Goal: Information Seeking & Learning: Learn about a topic

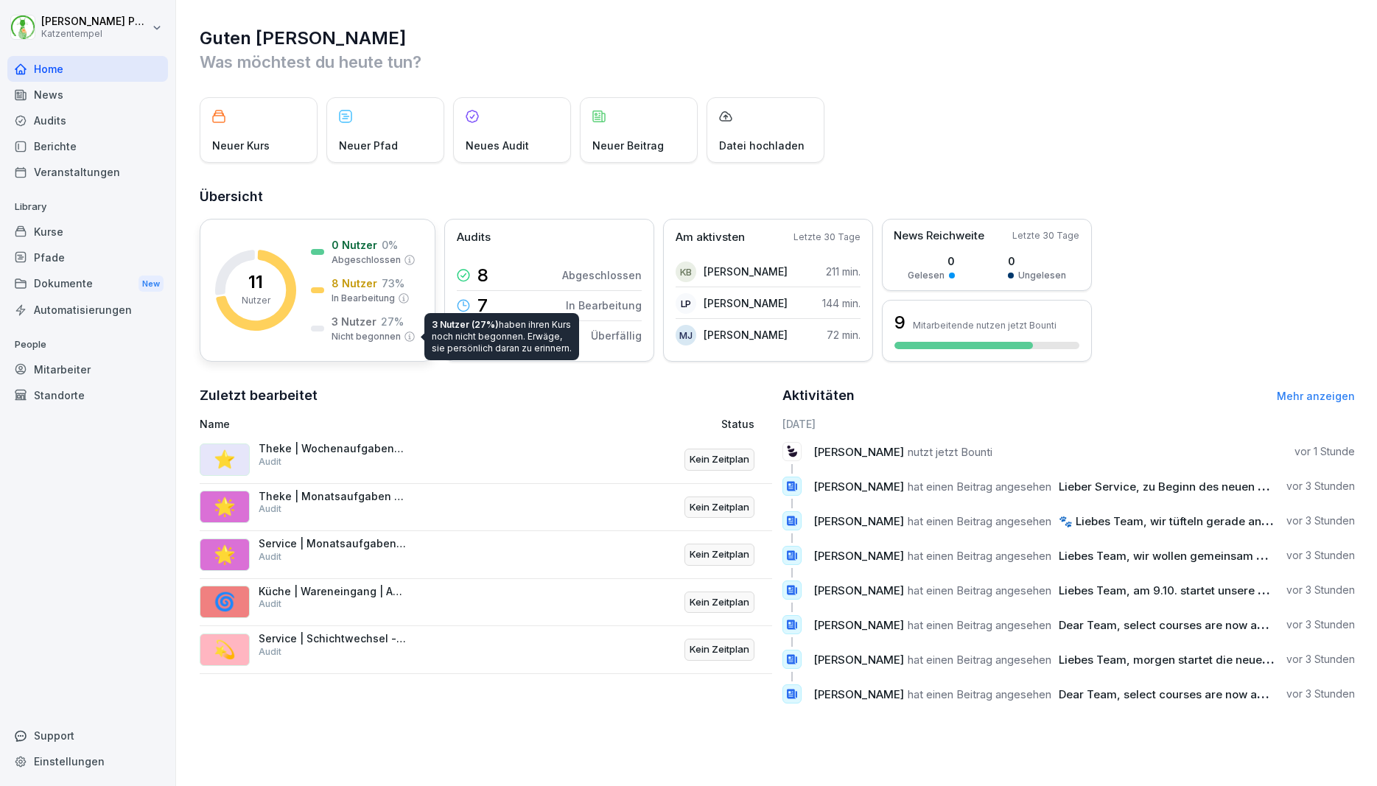
click at [411, 336] on icon at bounding box center [410, 337] width 12 height 12
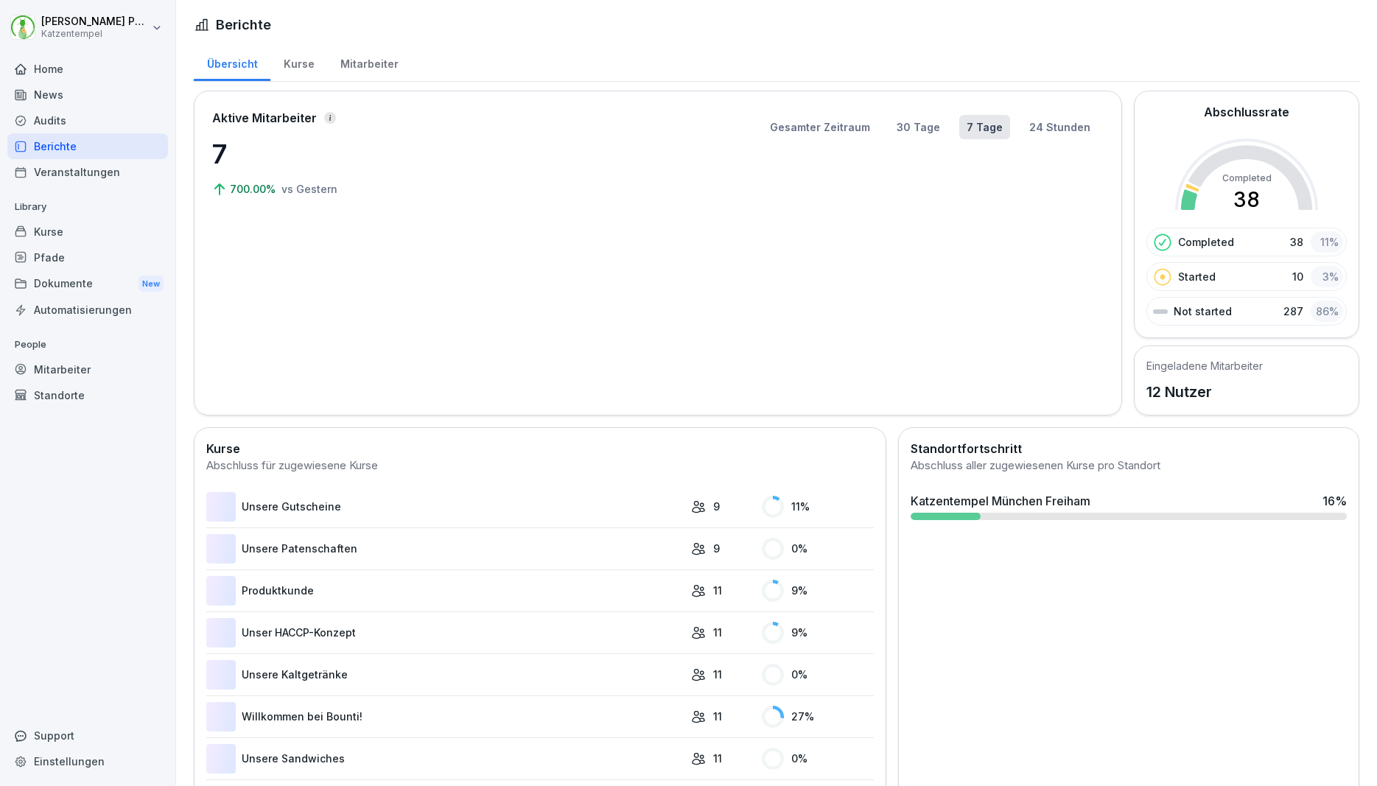
click at [411, 336] on div at bounding box center [737, 277] width 720 height 228
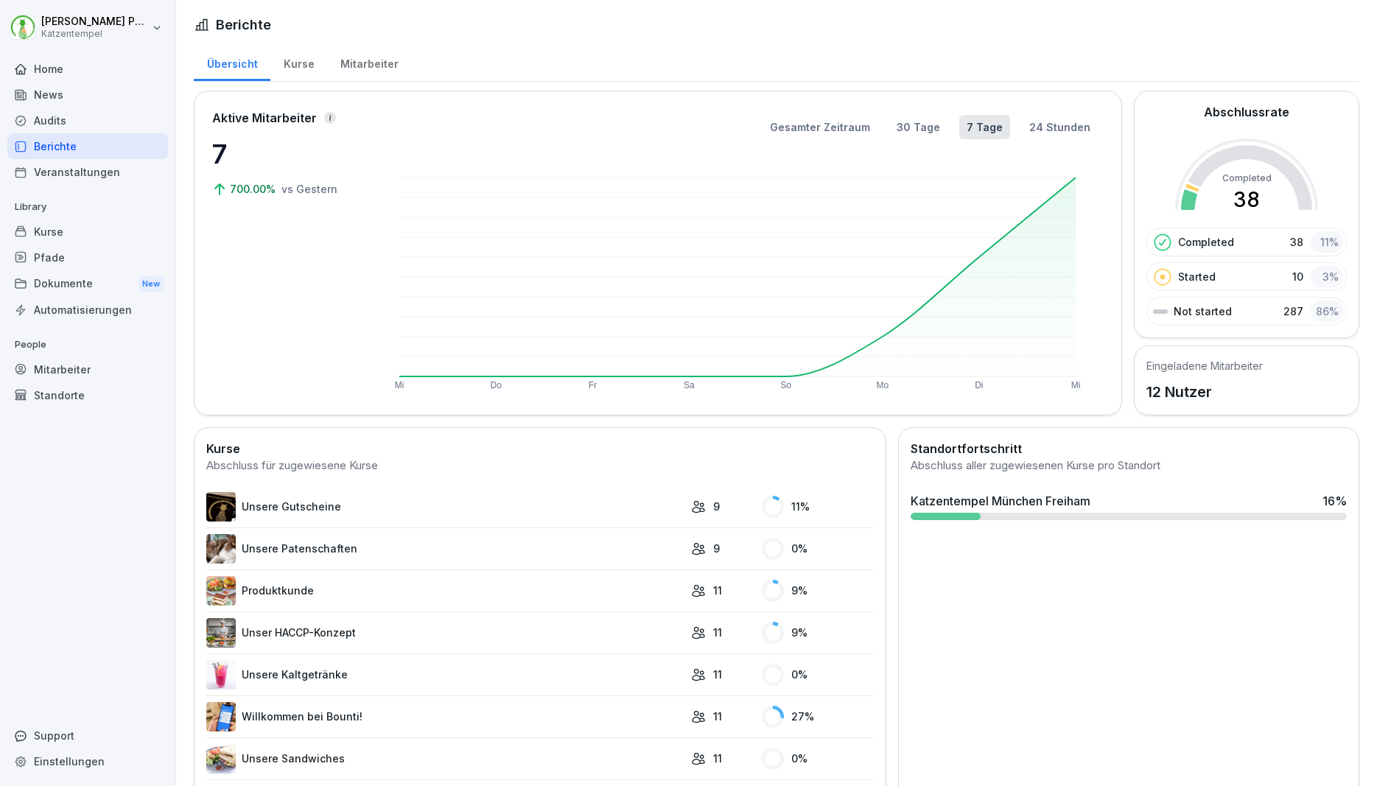
click at [388, 73] on div "Mitarbeiter" at bounding box center [369, 62] width 84 height 38
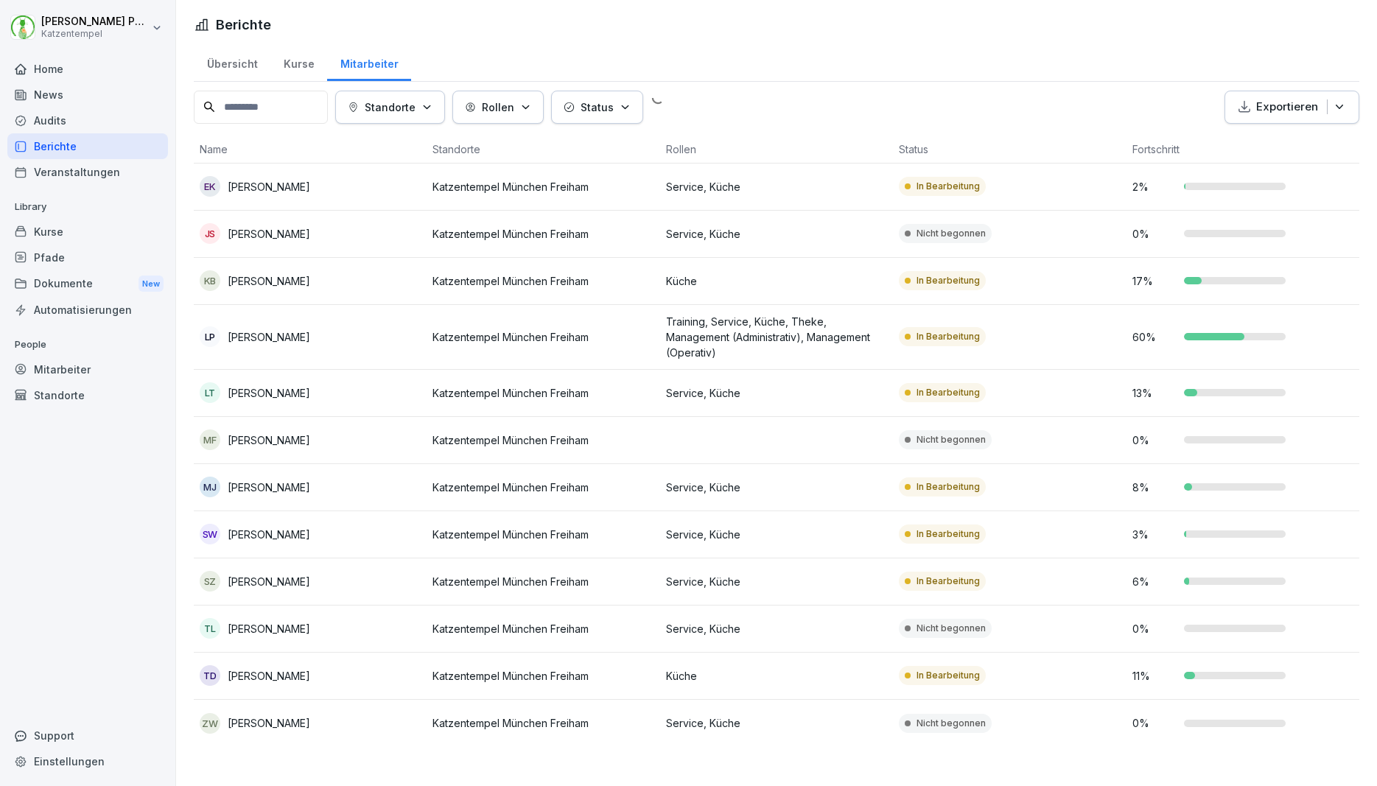
click at [369, 65] on div "Mitarbeiter" at bounding box center [369, 62] width 84 height 38
click at [548, 446] on p "Katzentempel München Freiham" at bounding box center [542, 439] width 221 height 15
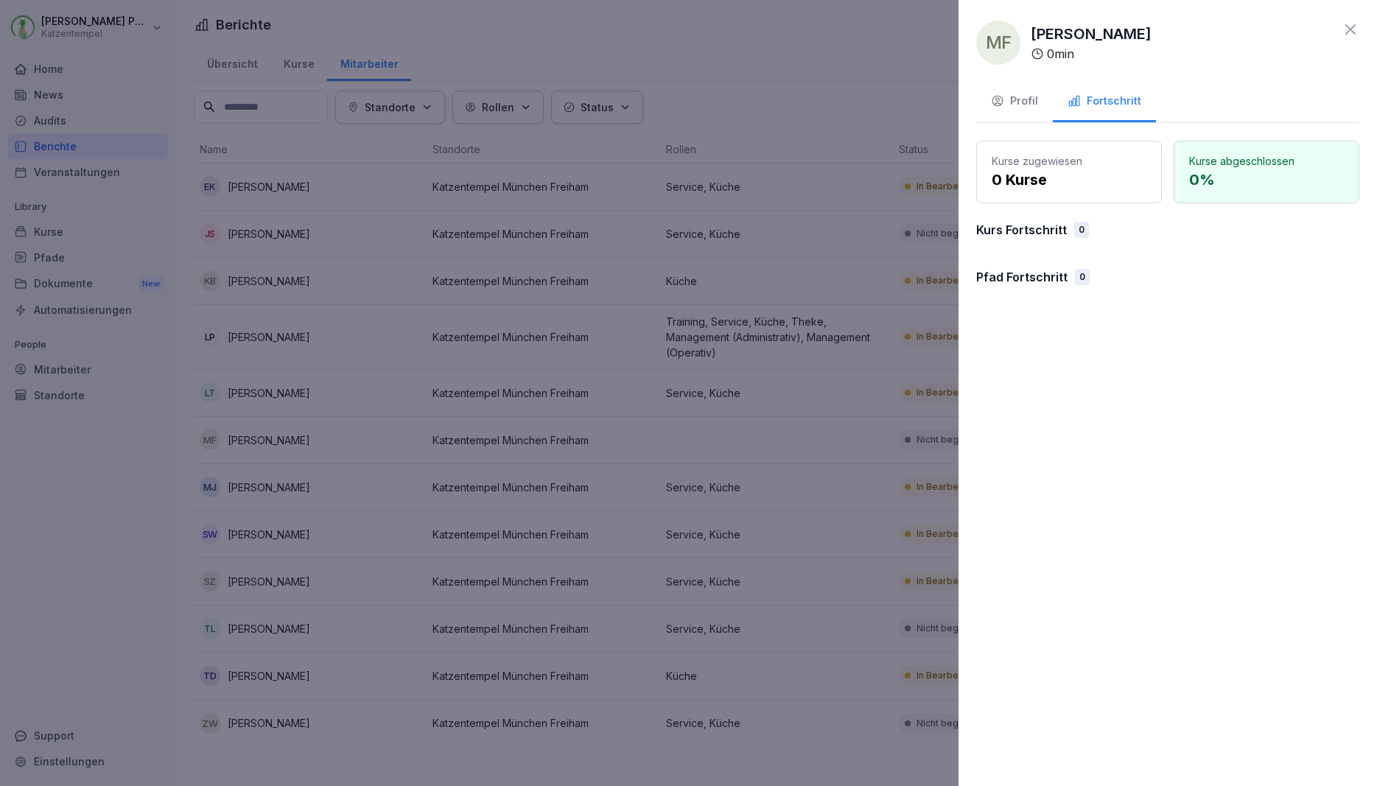
click at [1002, 86] on button "Profil" at bounding box center [1014, 102] width 77 height 40
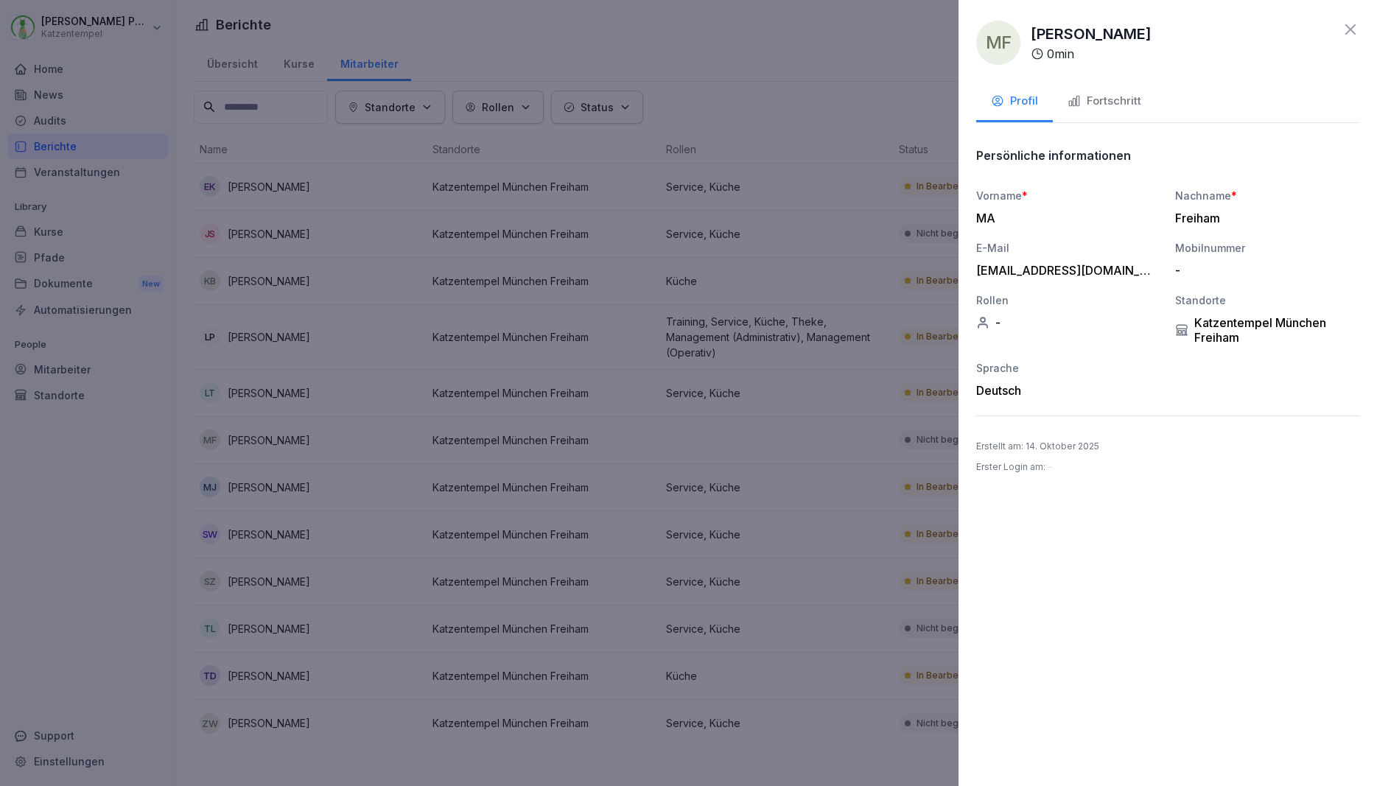
click at [1349, 30] on icon at bounding box center [1350, 29] width 10 height 10
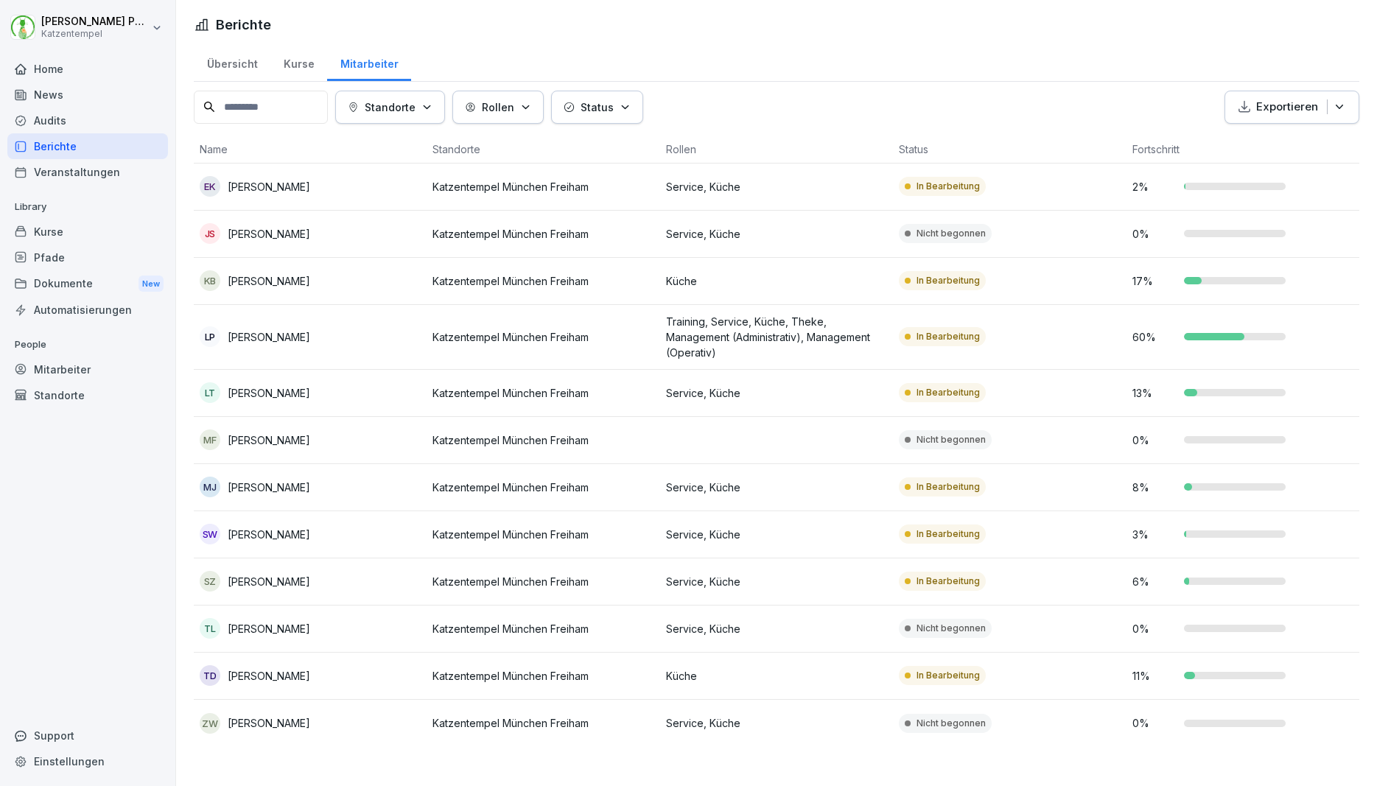
click at [247, 446] on p "[PERSON_NAME]" at bounding box center [269, 439] width 82 height 15
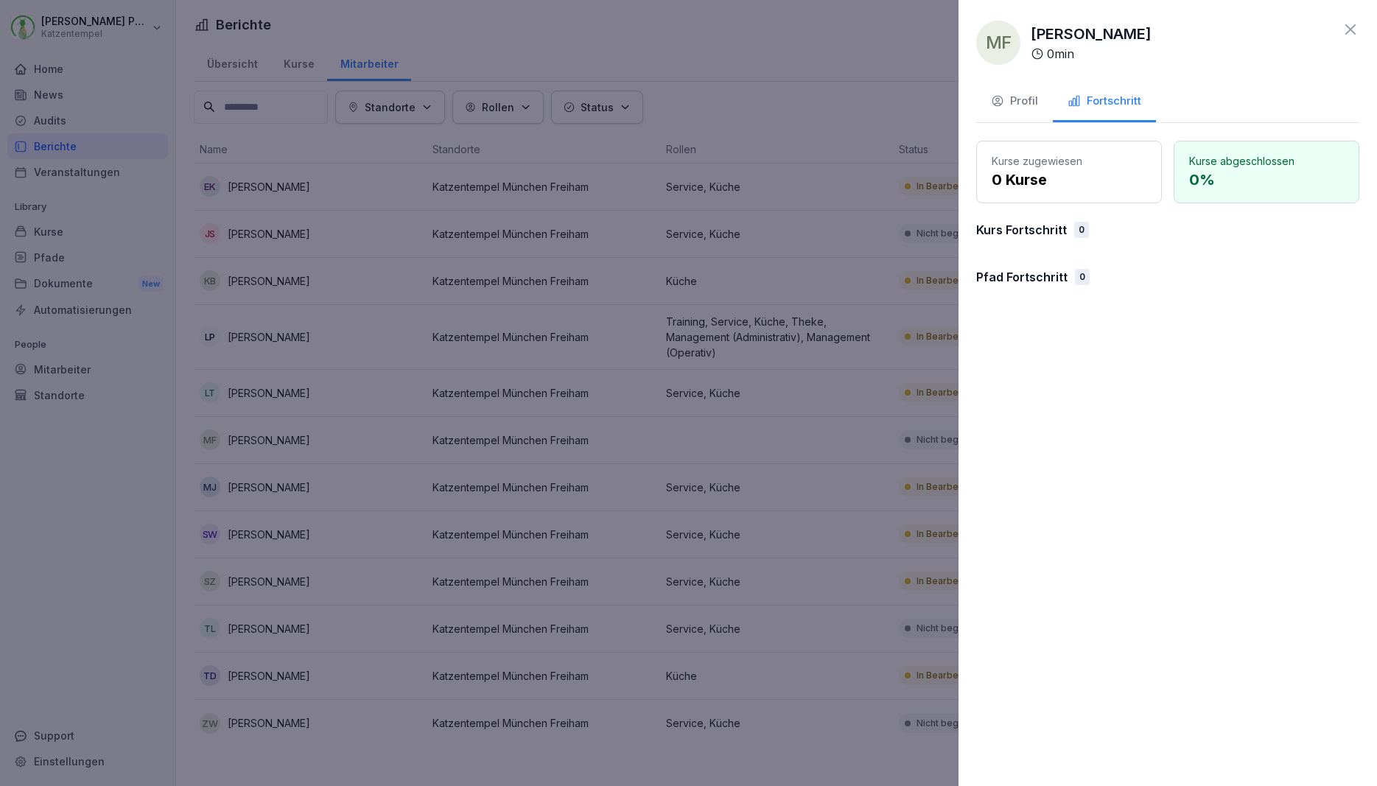
click at [1045, 115] on button "Profil" at bounding box center [1014, 102] width 77 height 40
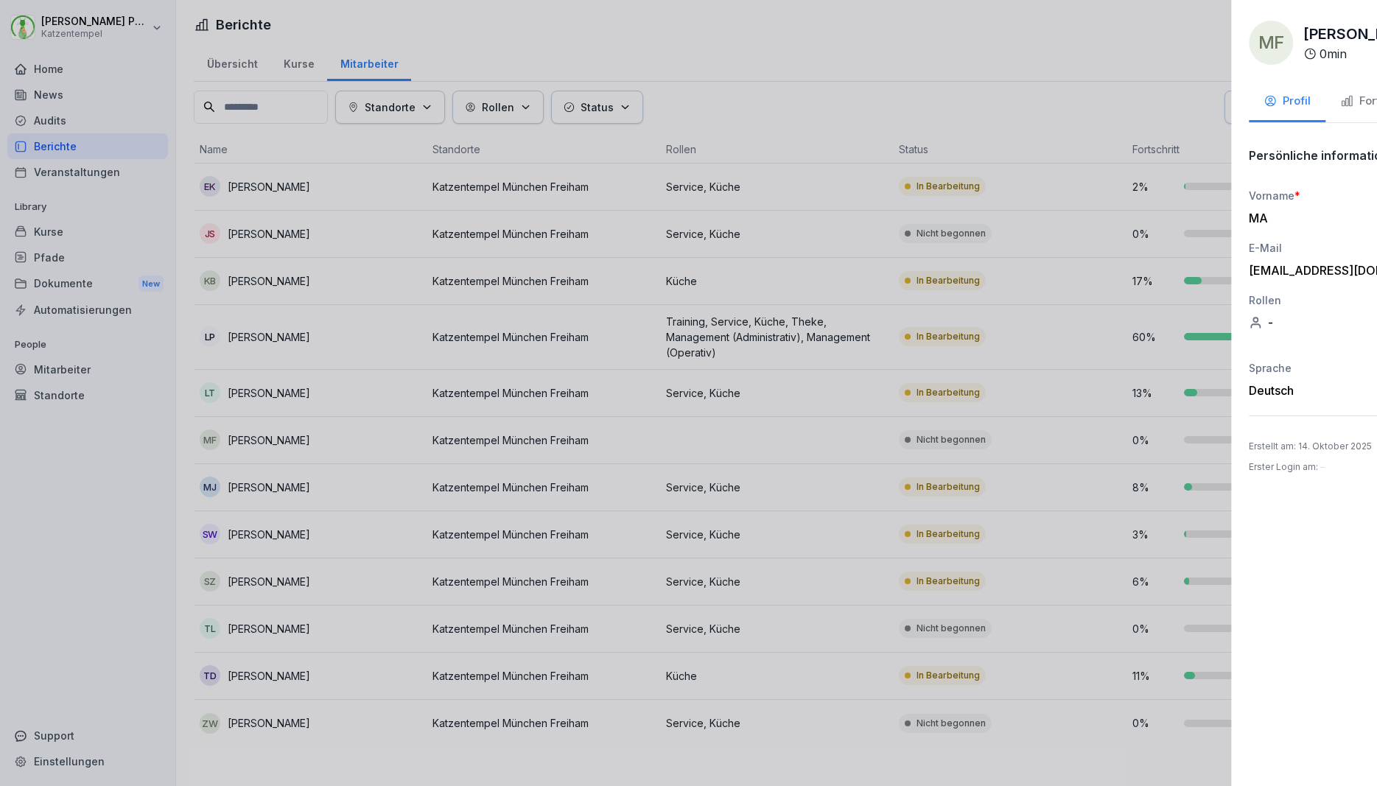
click at [117, 482] on div at bounding box center [688, 393] width 1377 height 786
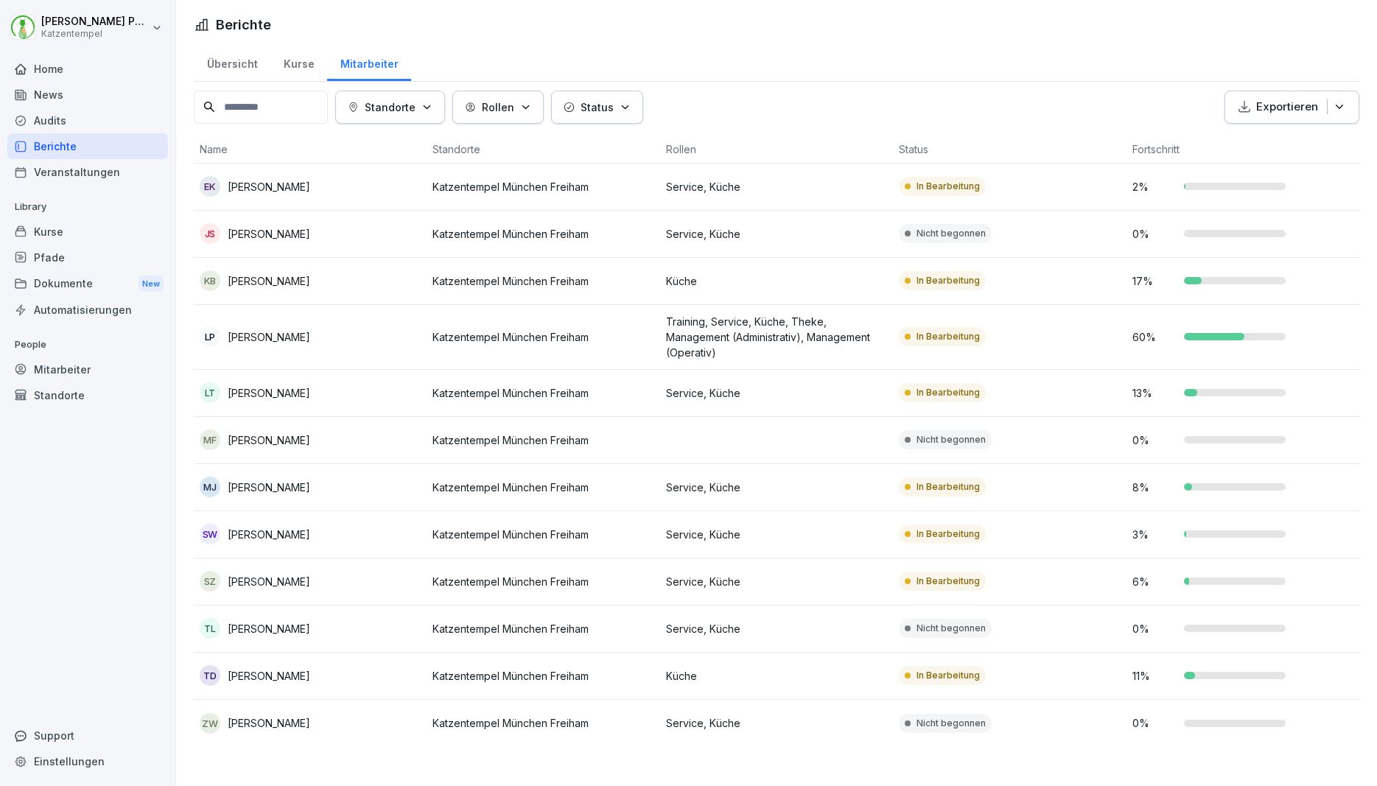
click at [105, 506] on div "Home News Audits Berichte Veranstaltungen Library Kurse Pfade Dokumente New Aut…" at bounding box center [87, 412] width 161 height 731
click at [309, 338] on div "LP [PERSON_NAME]" at bounding box center [310, 336] width 221 height 21
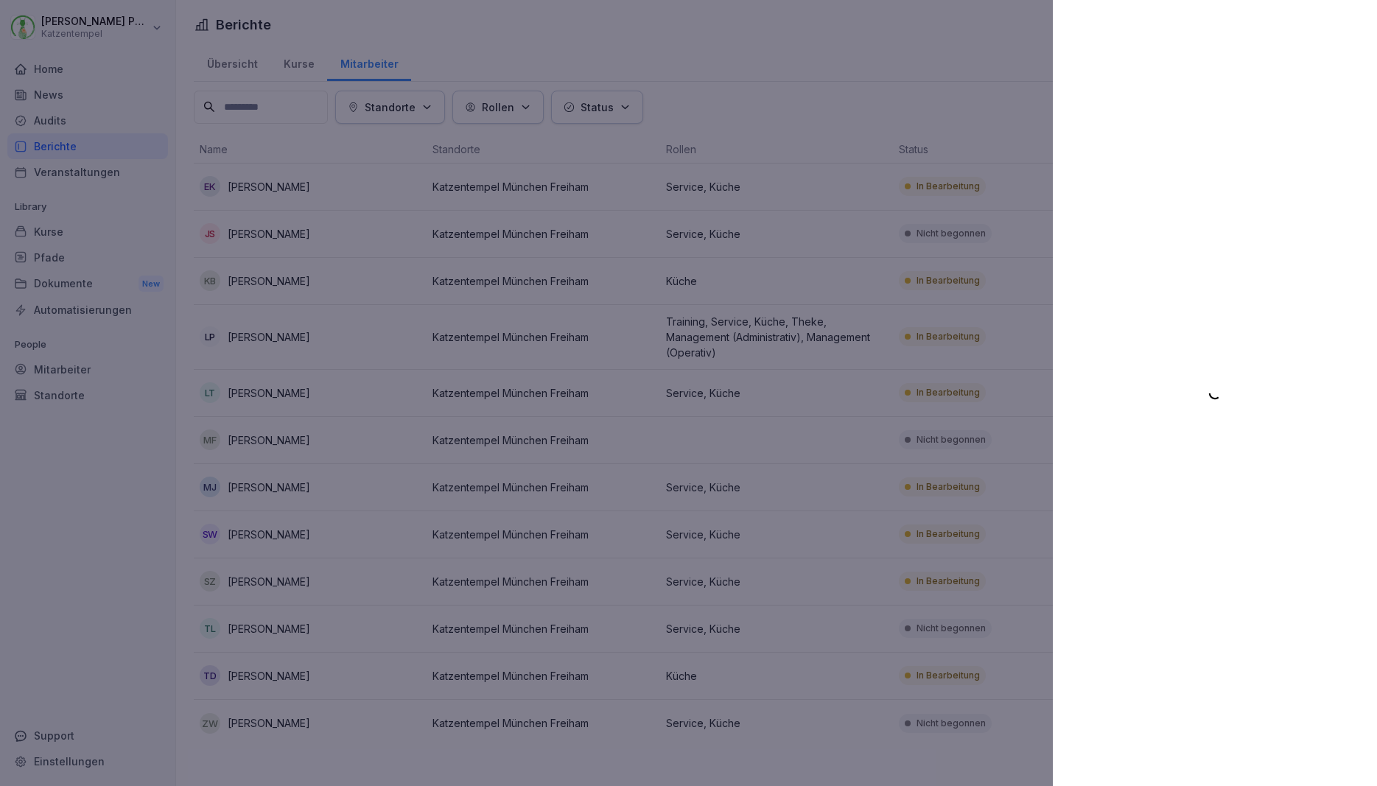
click at [896, 44] on div at bounding box center [688, 393] width 1377 height 786
